Goal: Transaction & Acquisition: Download file/media

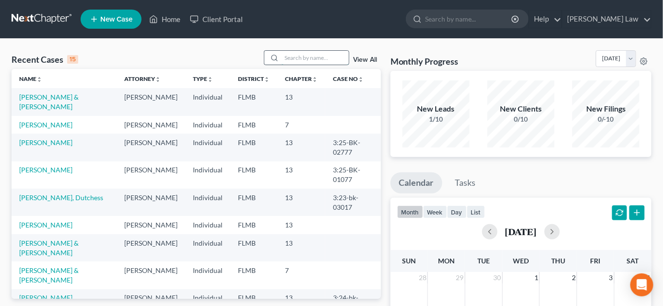
click at [296, 60] on input "search" at bounding box center [314, 58] width 67 height 14
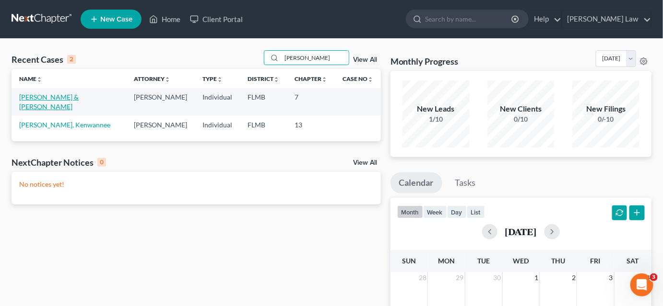
type input "[PERSON_NAME]"
click at [50, 97] on link "[PERSON_NAME] & [PERSON_NAME]" at bounding box center [48, 102] width 59 height 18
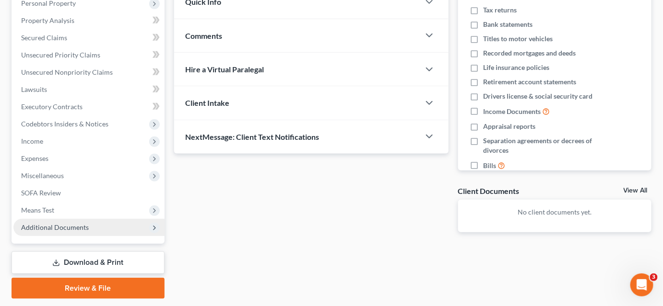
scroll to position [202, 0]
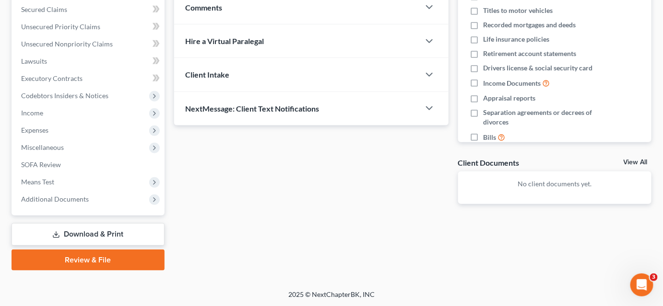
click at [122, 235] on link "Download & Print" at bounding box center [88, 234] width 153 height 23
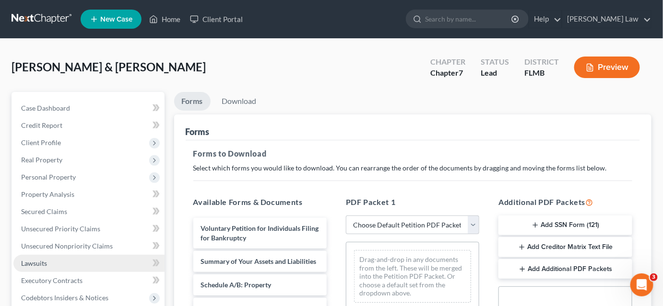
scroll to position [130, 0]
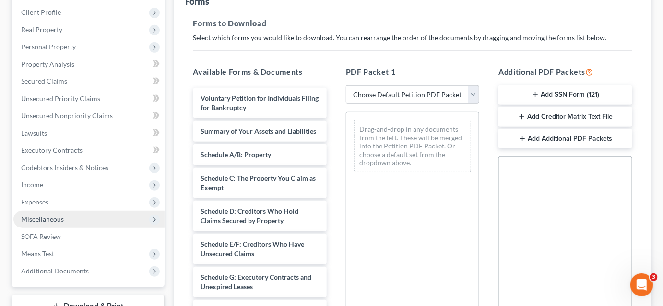
click at [91, 215] on span "Miscellaneous" at bounding box center [88, 219] width 151 height 17
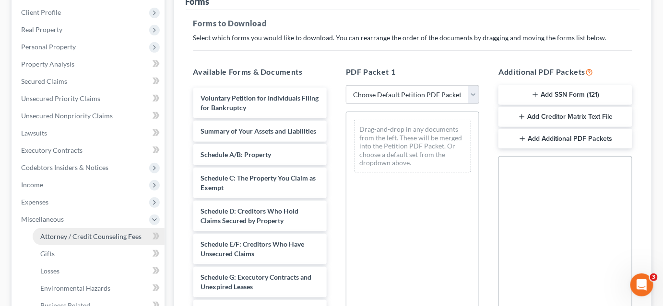
click at [102, 231] on link "Attorney / Credit Counseling Fees" at bounding box center [99, 236] width 132 height 17
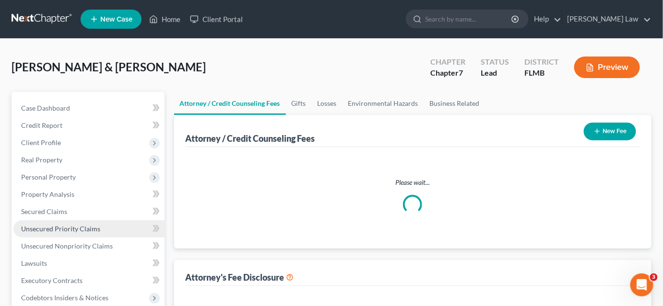
select select "0"
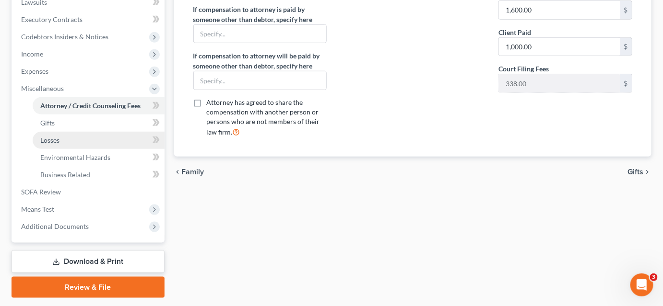
scroll to position [289, 0]
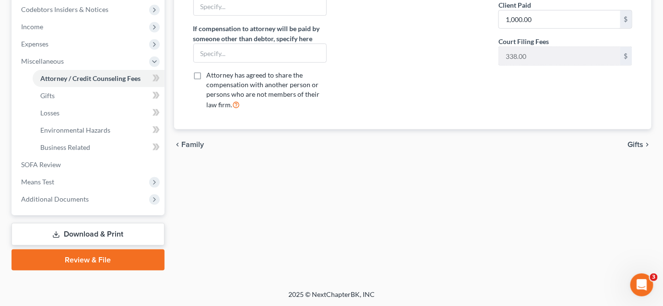
click at [100, 235] on link "Download & Print" at bounding box center [88, 234] width 153 height 23
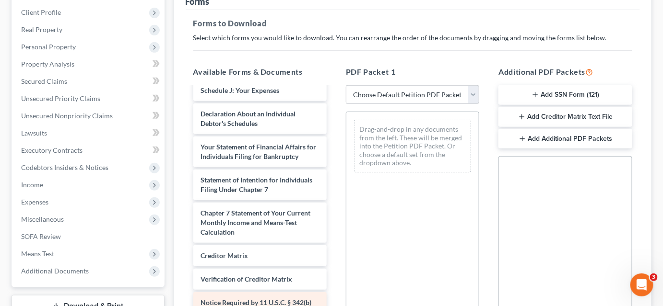
scroll to position [261, 0]
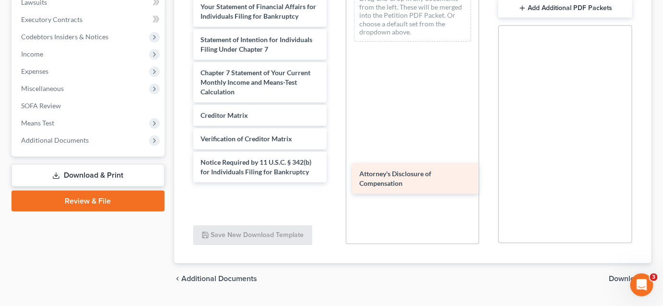
drag, startPoint x: 259, startPoint y: 205, endPoint x: 431, endPoint y: 184, distance: 173.0
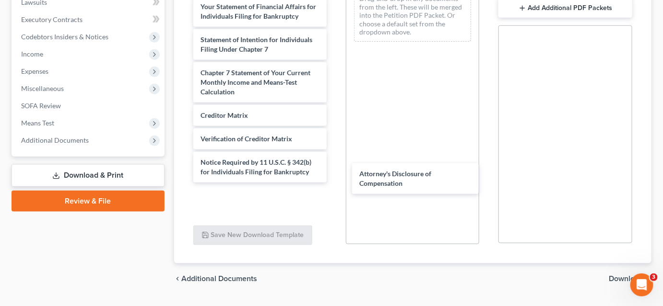
scroll to position [253, 0]
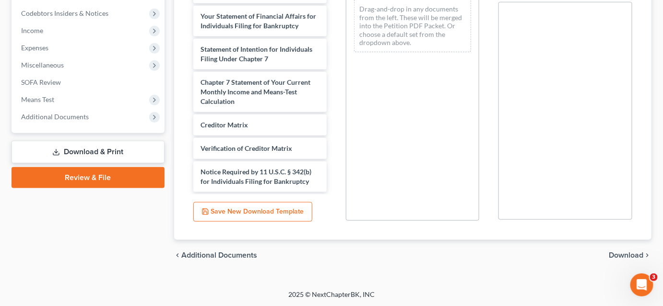
click at [615, 258] on span "Download" at bounding box center [626, 256] width 35 height 8
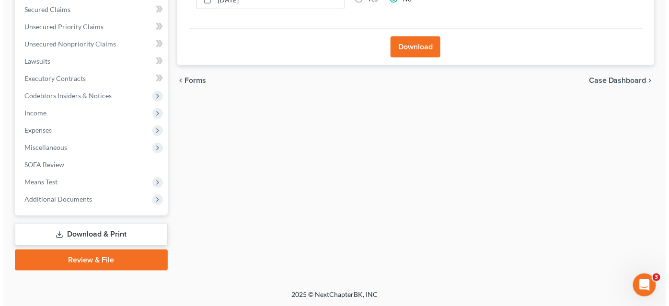
scroll to position [71, 0]
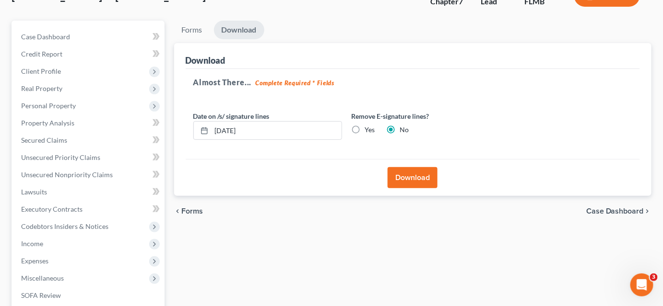
click at [418, 181] on button "Download" at bounding box center [412, 177] width 50 height 21
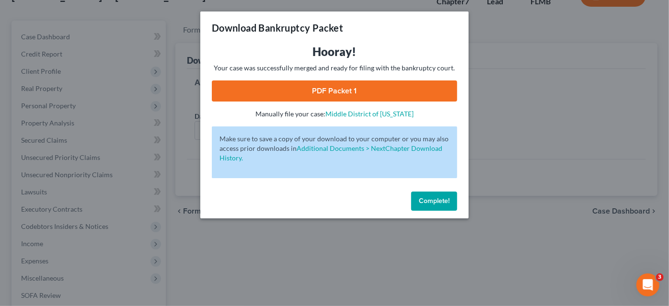
click at [371, 91] on link "PDF Packet 1" at bounding box center [335, 91] width 246 height 21
click at [388, 92] on link "PDF Packet 1" at bounding box center [335, 91] width 246 height 21
